Goal: Find specific page/section: Find specific page/section

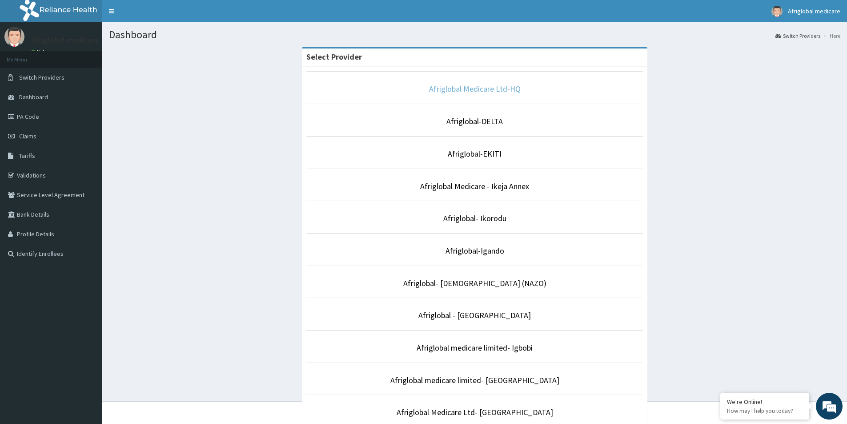
click at [493, 92] on link "Afriglobal Medicare Ltd-HQ" at bounding box center [475, 89] width 92 height 10
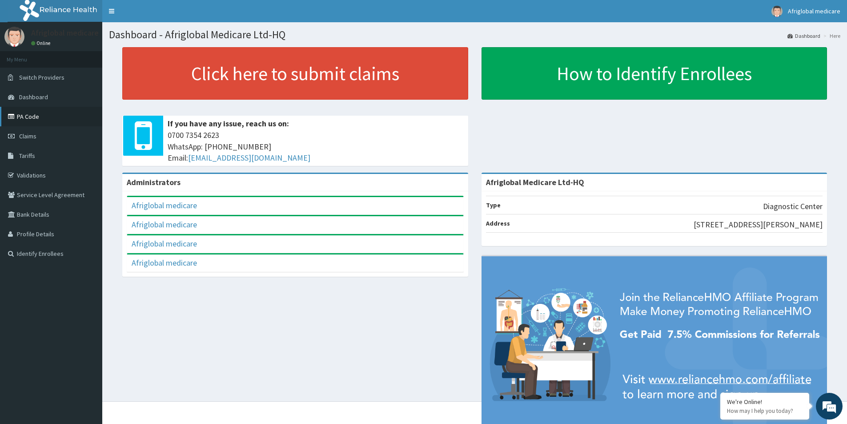
click at [48, 113] on link "PA Code" at bounding box center [51, 117] width 102 height 20
